Goal: Task Accomplishment & Management: Manage account settings

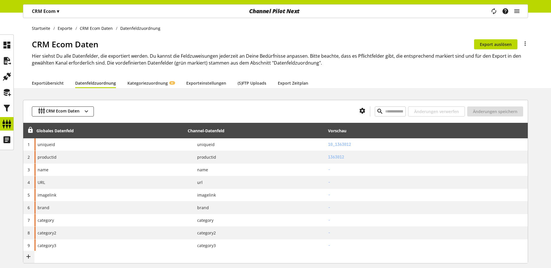
click at [242, 29] on ul "Startseite Exporte CRM Ecom Daten Datenfeldzuordnung" at bounding box center [280, 28] width 496 height 6
click at [56, 14] on p "CRM Ecom ▾" at bounding box center [45, 11] width 27 height 7
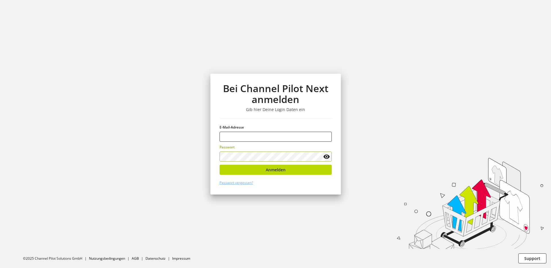
type input "**********"
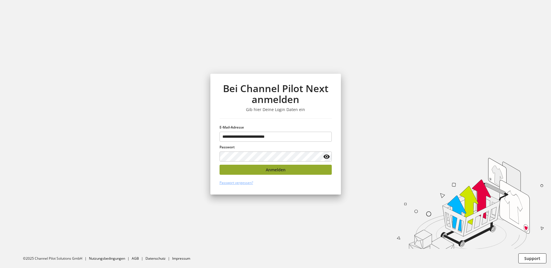
click at [270, 167] on span "Anmelden" at bounding box center [276, 170] width 20 height 6
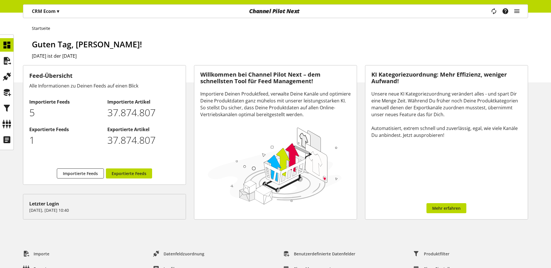
click at [43, 8] on p "CRM Ecom ▾" at bounding box center [45, 11] width 27 height 7
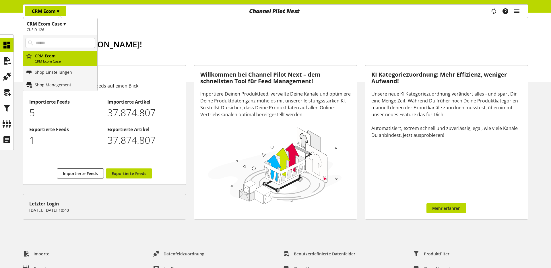
click at [61, 31] on h2 "CUSID-126" at bounding box center [60, 29] width 67 height 5
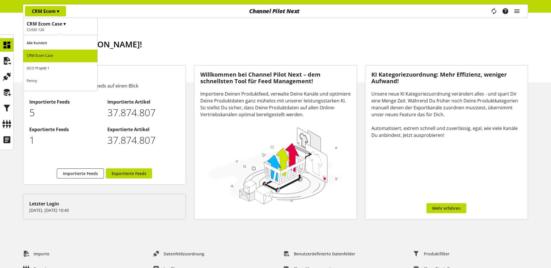
scroll to position [18, 0]
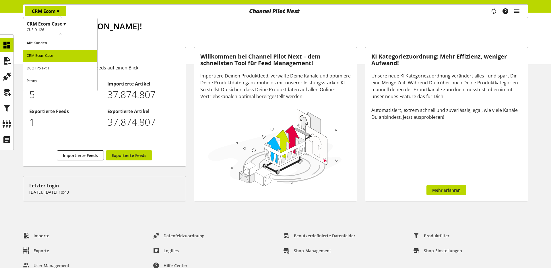
click at [42, 79] on p "Penny" at bounding box center [60, 81] width 74 height 13
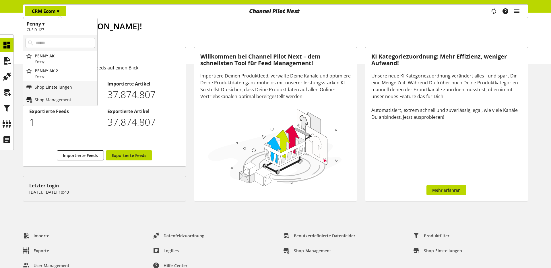
click at [56, 29] on h2 "CUSID-127" at bounding box center [60, 29] width 67 height 5
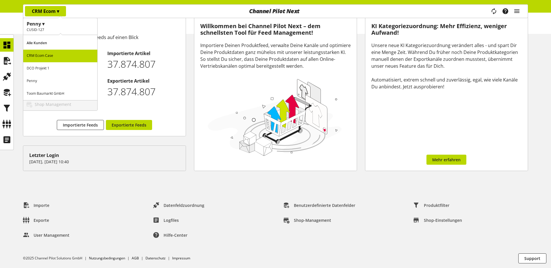
scroll to position [48, 0]
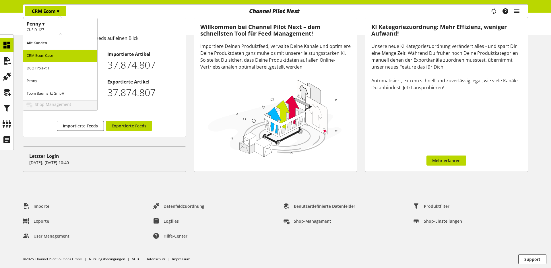
click at [43, 83] on p "Penny" at bounding box center [60, 81] width 74 height 13
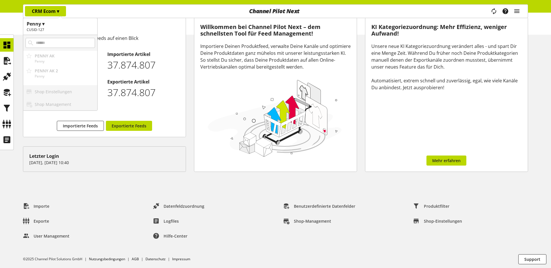
scroll to position [47, 0]
click at [68, 74] on p "Penny" at bounding box center [65, 76] width 60 height 5
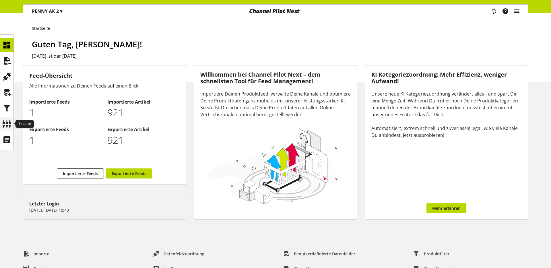
scroll to position [1, 0]
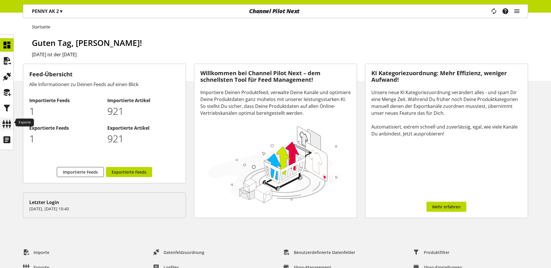
click at [6, 123] on icon at bounding box center [6, 123] width 9 height 11
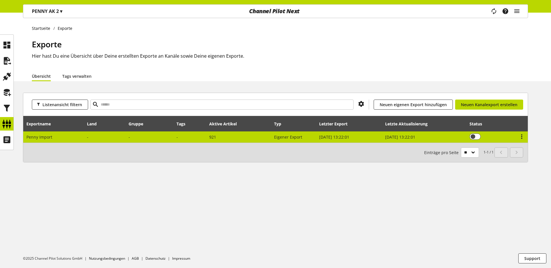
click at [60, 137] on td "Penny Import" at bounding box center [53, 137] width 61 height 11
select select "********"
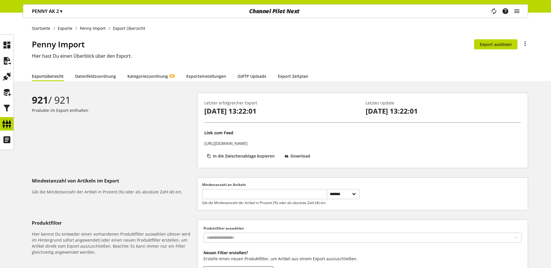
click at [34, 13] on p "PENNY AK 2 ▾" at bounding box center [47, 11] width 30 height 7
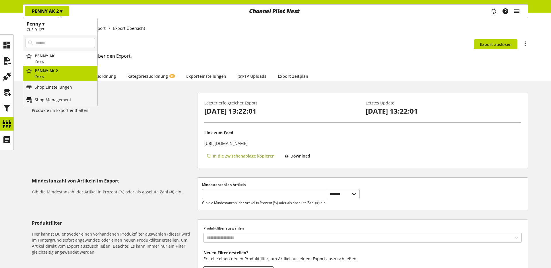
drag, startPoint x: 142, startPoint y: 130, endPoint x: 246, endPoint y: 153, distance: 107.3
click at [142, 130] on div "921 / 921 Produkte im Export enthalten" at bounding box center [114, 131] width 165 height 76
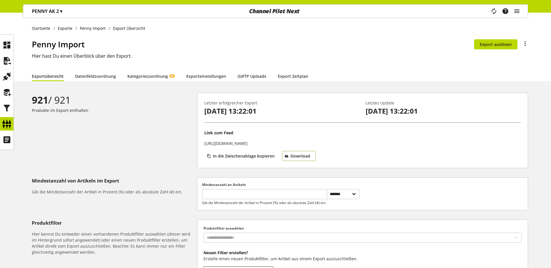
click at [304, 156] on span "Download" at bounding box center [301, 156] width 20 height 6
click at [98, 75] on link "Datenfeldzuordnung" at bounding box center [95, 76] width 41 height 6
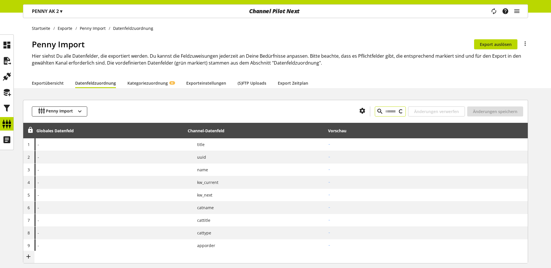
click at [379, 112] on input "text" at bounding box center [390, 112] width 31 height 10
paste input "**********"
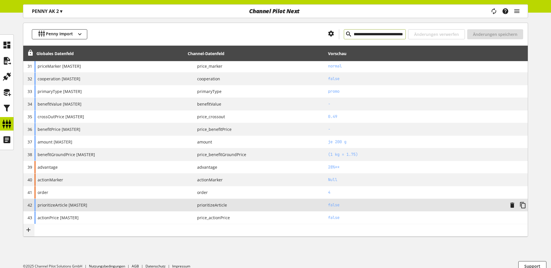
scroll to position [465, 0]
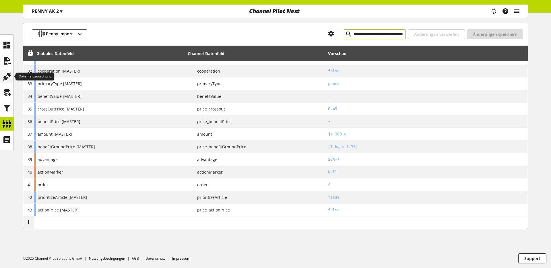
type input "**********"
click at [9, 76] on icon at bounding box center [6, 76] width 9 height 11
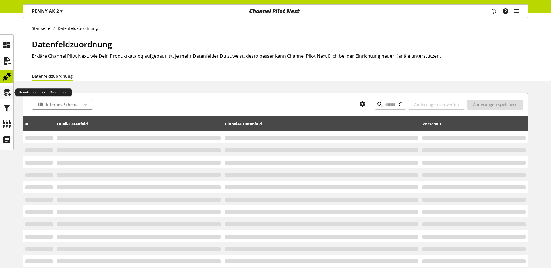
click at [9, 92] on icon at bounding box center [6, 92] width 9 height 11
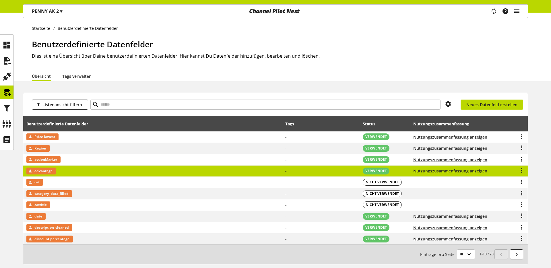
click at [49, 171] on span "advantage" at bounding box center [43, 171] width 18 height 7
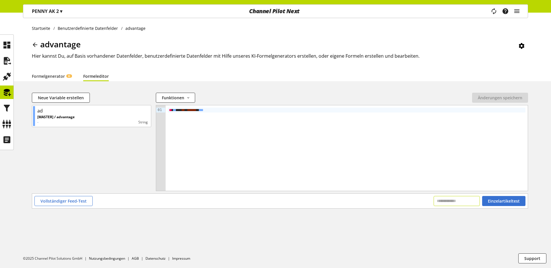
click at [439, 204] on input "text" at bounding box center [457, 201] width 46 height 10
paste input "**********"
type input "**********"
click at [512, 201] on span "Einzelartikeltest" at bounding box center [504, 201] width 32 height 6
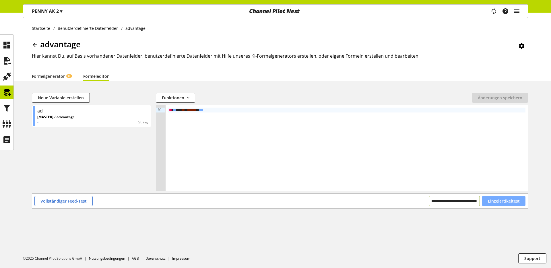
scroll to position [0, 0]
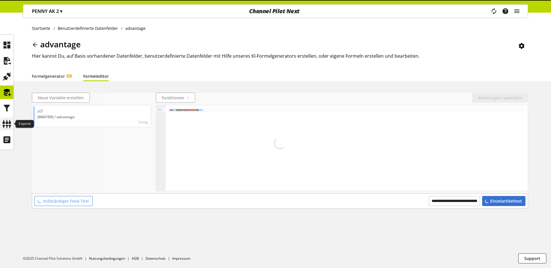
click at [4, 125] on icon at bounding box center [6, 123] width 9 height 11
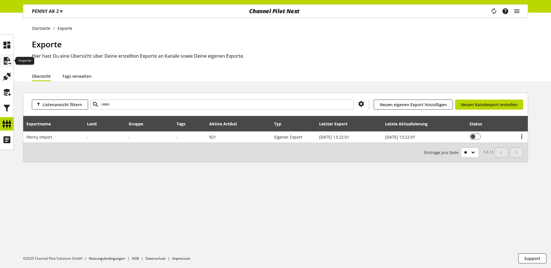
click at [10, 63] on icon at bounding box center [6, 60] width 9 height 11
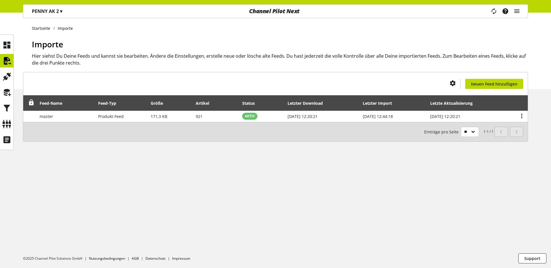
click at [66, 14] on div "PENNY AK 2 ▾" at bounding box center [47, 11] width 44 height 10
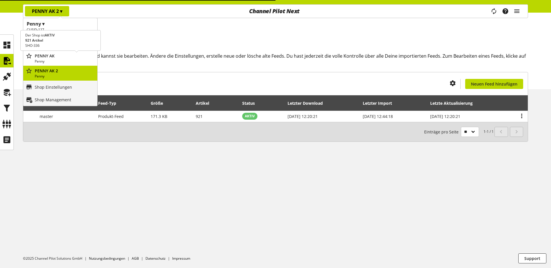
drag, startPoint x: 89, startPoint y: 57, endPoint x: 86, endPoint y: 64, distance: 7.8
click at [89, 57] on p "PENNY AK" at bounding box center [65, 56] width 60 height 6
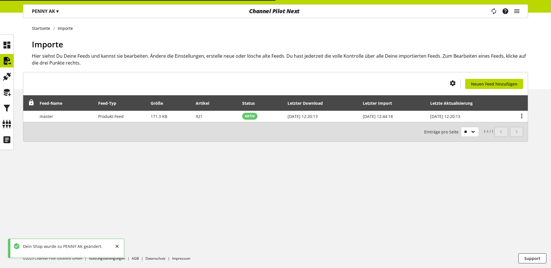
click at [49, 15] on div "PENNY AK ▾" at bounding box center [45, 11] width 40 height 10
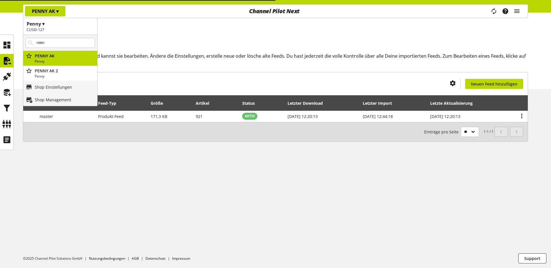
click at [82, 181] on div "Startseite Importe Importe Hier siehst Du Deine Feeds und kannst sie bearbeiten…" at bounding box center [275, 141] width 551 height 256
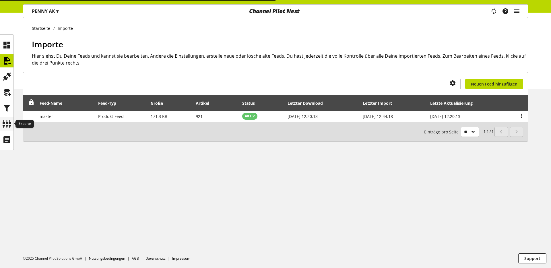
click at [8, 121] on icon at bounding box center [6, 123] width 9 height 11
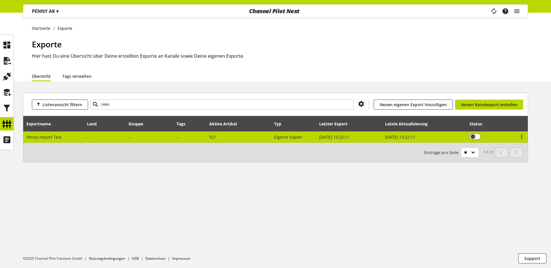
click at [49, 138] on span "Penny Import Test" at bounding box center [43, 136] width 35 height 5
select select "********"
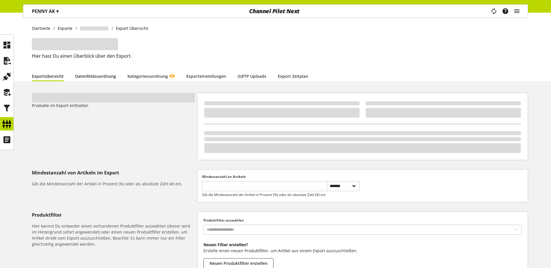
click at [95, 75] on link "Datenfeldzuordnung" at bounding box center [95, 76] width 41 height 6
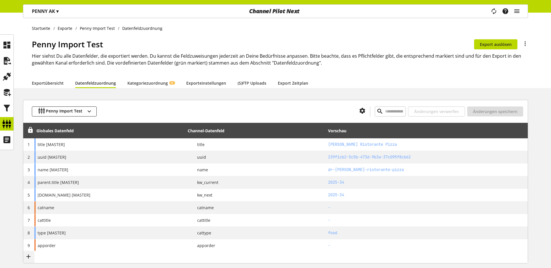
click at [262, 31] on ul "Startseite Exporte Penny Import Test Datenfeldzuordnung" at bounding box center [280, 28] width 496 height 6
click at [319, 33] on div "Startseite Exporte Penny Import Test Datenfeldzuordnung Penny Import Test Du bi…" at bounding box center [275, 51] width 551 height 76
drag, startPoint x: 133, startPoint y: 50, endPoint x: 137, endPoint y: 49, distance: 4.1
click at [134, 50] on div "Penny Import Test Du bist nicht berechtigt, den Export zu bearbeiten. Export au…" at bounding box center [280, 58] width 496 height 40
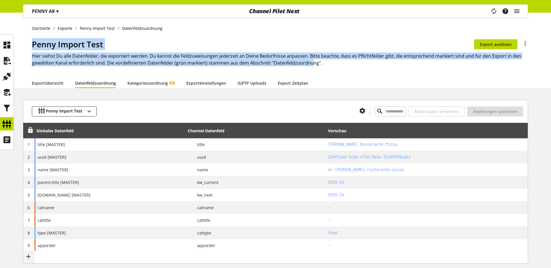
drag, startPoint x: 52, startPoint y: 47, endPoint x: 309, endPoint y: 66, distance: 257.5
click at [309, 66] on div "Penny Import Test Du bist nicht berechtigt, den Export zu bearbeiten. Export au…" at bounding box center [280, 58] width 496 height 40
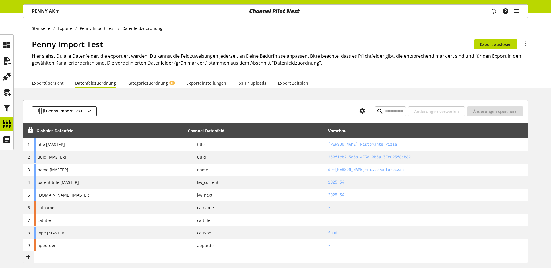
drag, startPoint x: 315, startPoint y: 66, endPoint x: 320, endPoint y: 63, distance: 5.7
click at [316, 66] on h2 "Hier siehst Du alle Datenfelder, die exportiert werden. Du kannst die Feldzuwei…" at bounding box center [280, 60] width 496 height 14
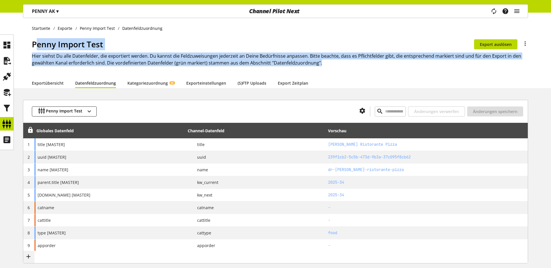
drag, startPoint x: 321, startPoint y: 63, endPoint x: 35, endPoint y: 47, distance: 286.5
click at [35, 47] on div "Penny Import Test Du bist nicht berechtigt, den Export zu bearbeiten. Export au…" at bounding box center [280, 58] width 496 height 40
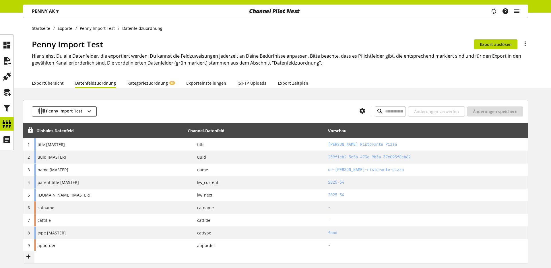
click at [31, 46] on div "Startseite Exporte Penny Import Test Datenfeldzuordnung Penny Import Test Du bi…" at bounding box center [275, 51] width 551 height 76
click at [8, 61] on icon at bounding box center [6, 60] width 9 height 11
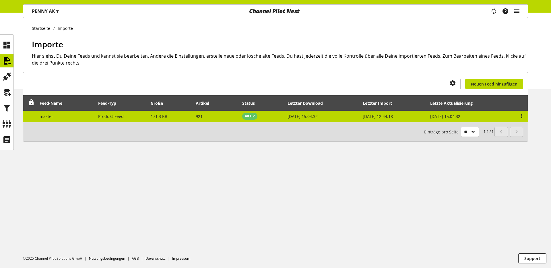
click at [53, 116] on td "master" at bounding box center [65, 116] width 59 height 11
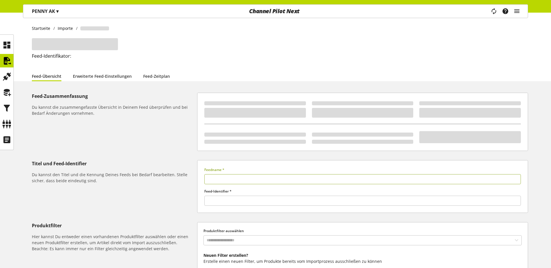
type input "******"
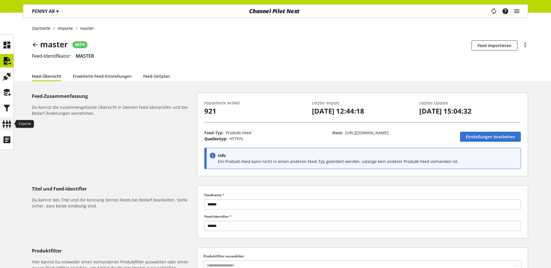
click at [7, 130] on div at bounding box center [6, 123] width 13 height 13
